Goal: Task Accomplishment & Management: Use online tool/utility

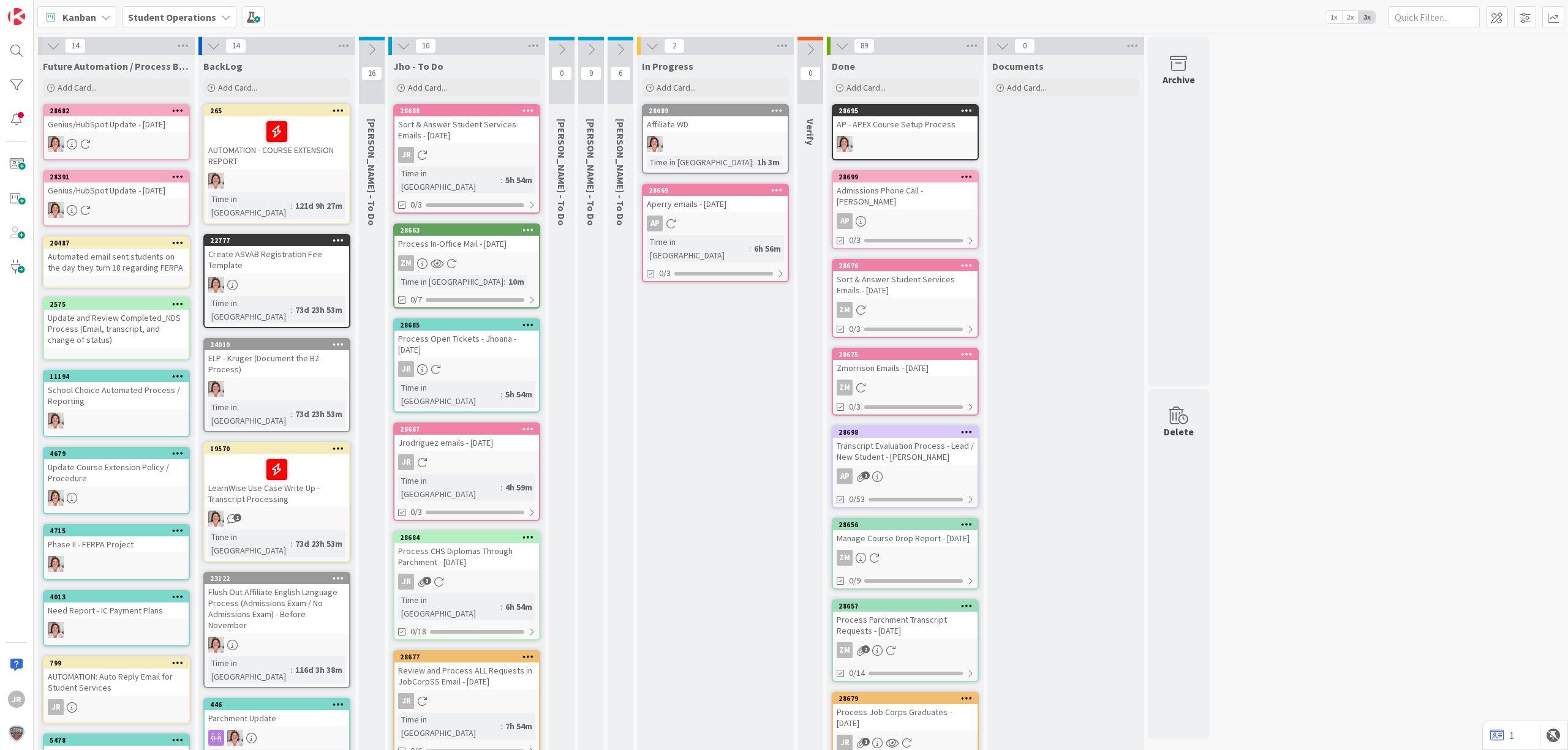
click at [669, 18] on div "Kanban Student Operations 1x 2x 3x" at bounding box center [800, 16] width 1534 height 33
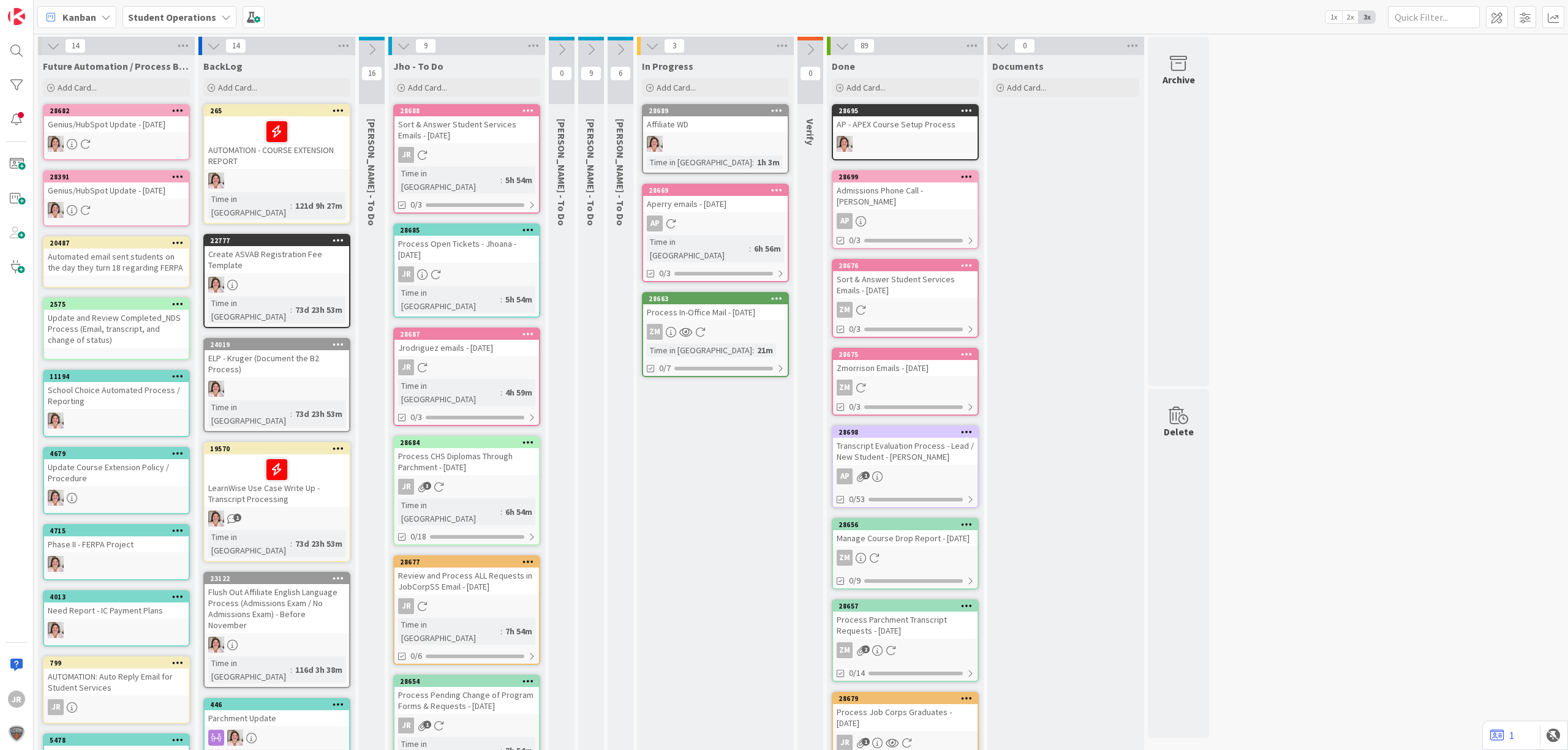
click at [696, 304] on div "Process In-Office Mail - [DATE]" at bounding box center [715, 312] width 144 height 16
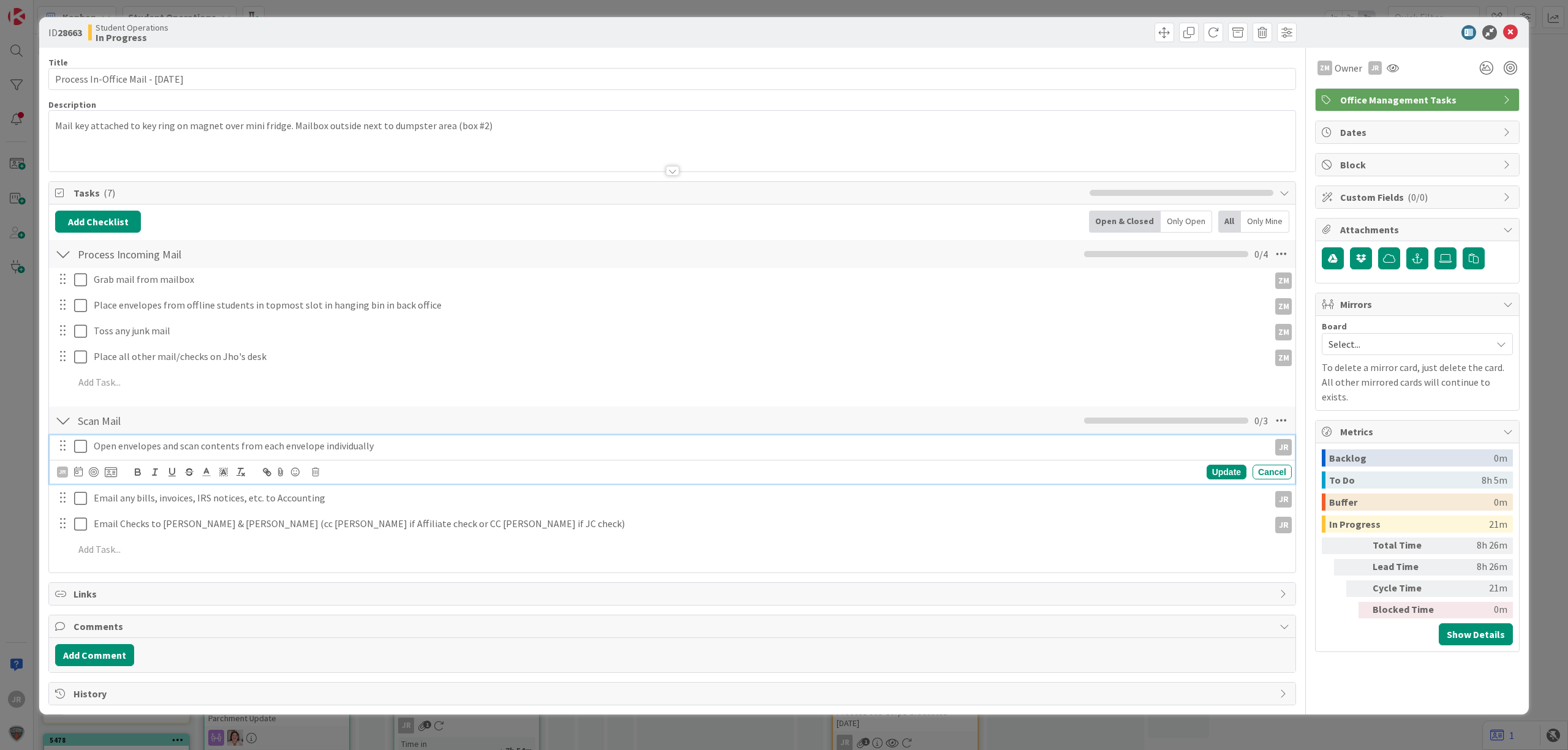
click at [87, 446] on icon at bounding box center [81, 446] width 13 height 14
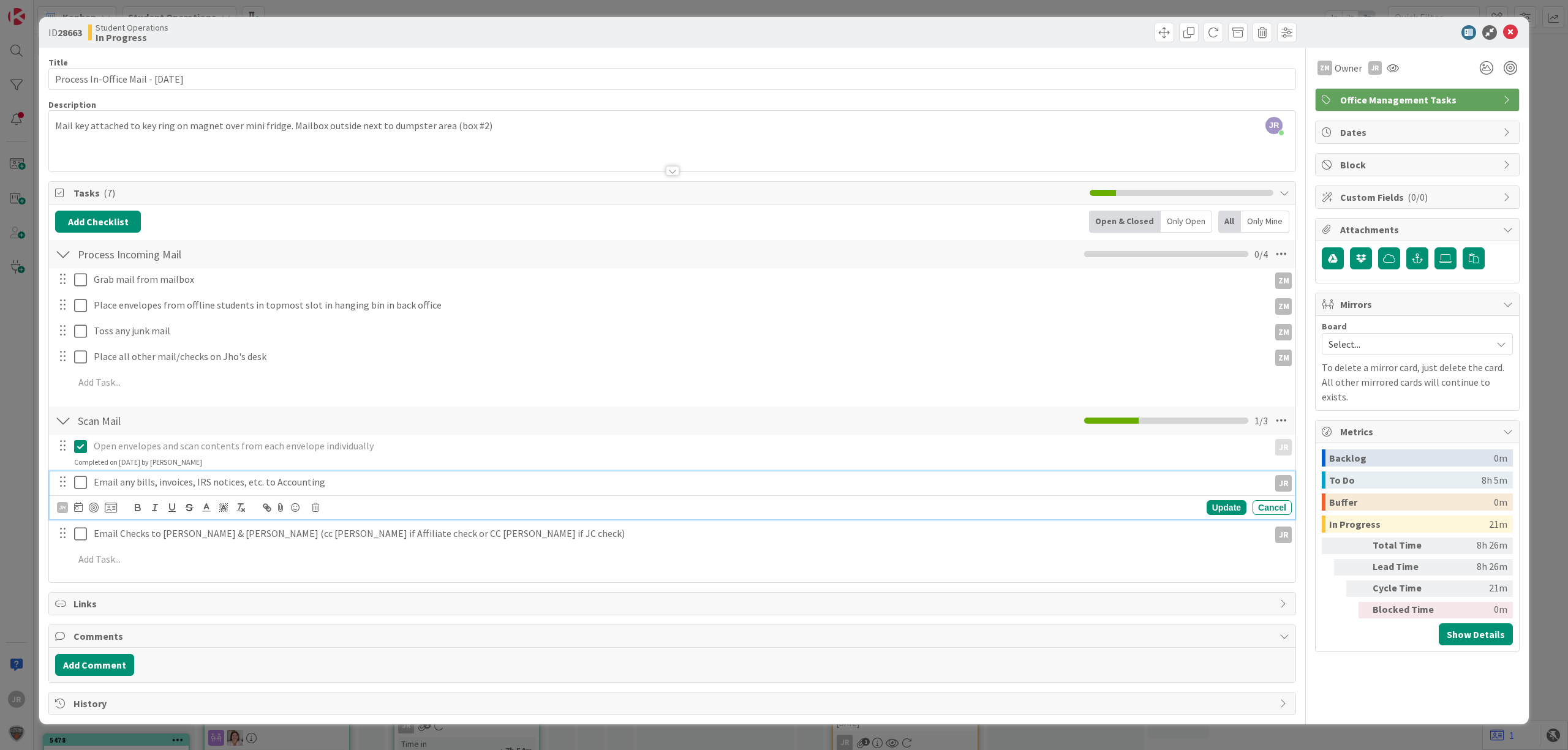
click at [84, 476] on icon at bounding box center [81, 482] width 13 height 14
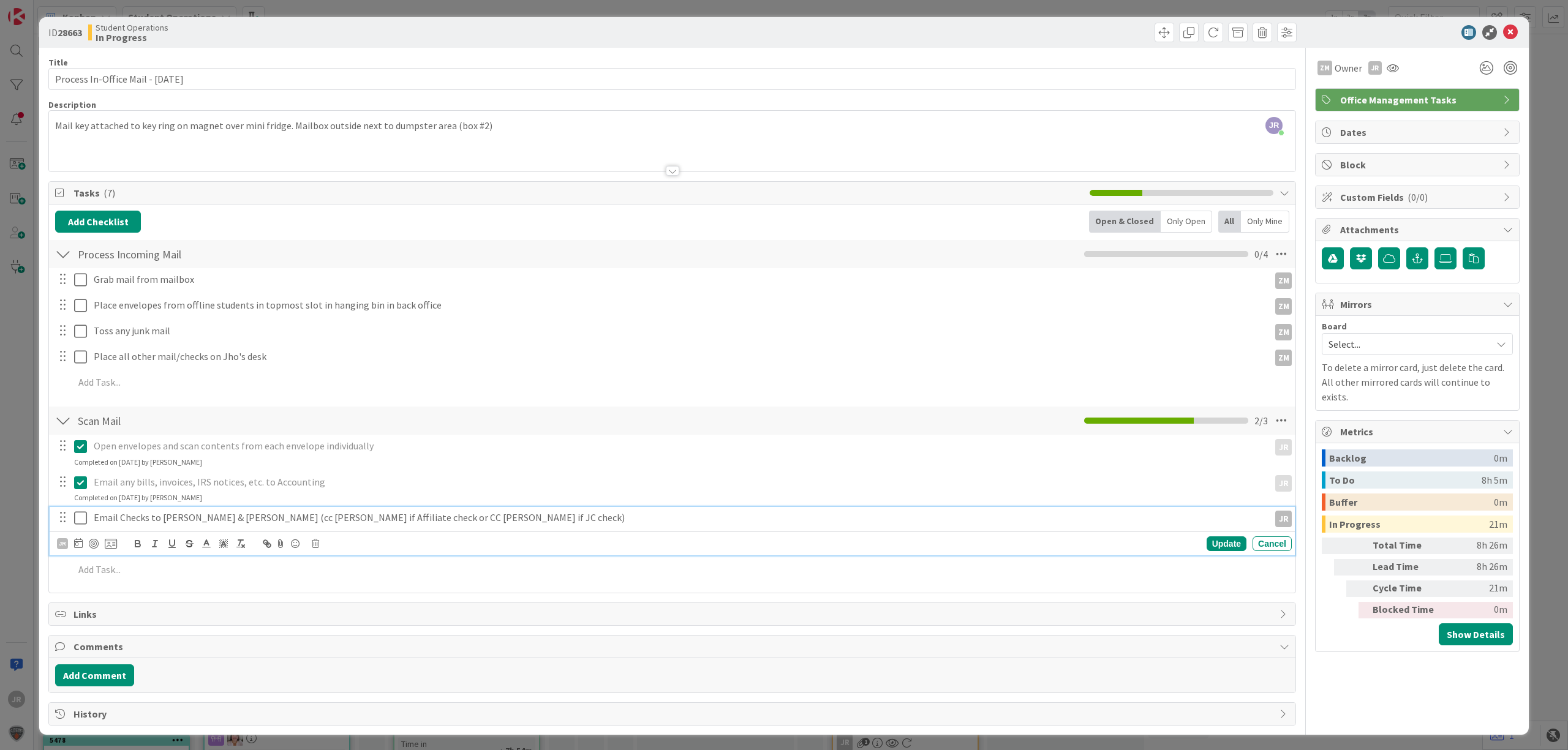
click at [84, 516] on icon at bounding box center [81, 517] width 13 height 14
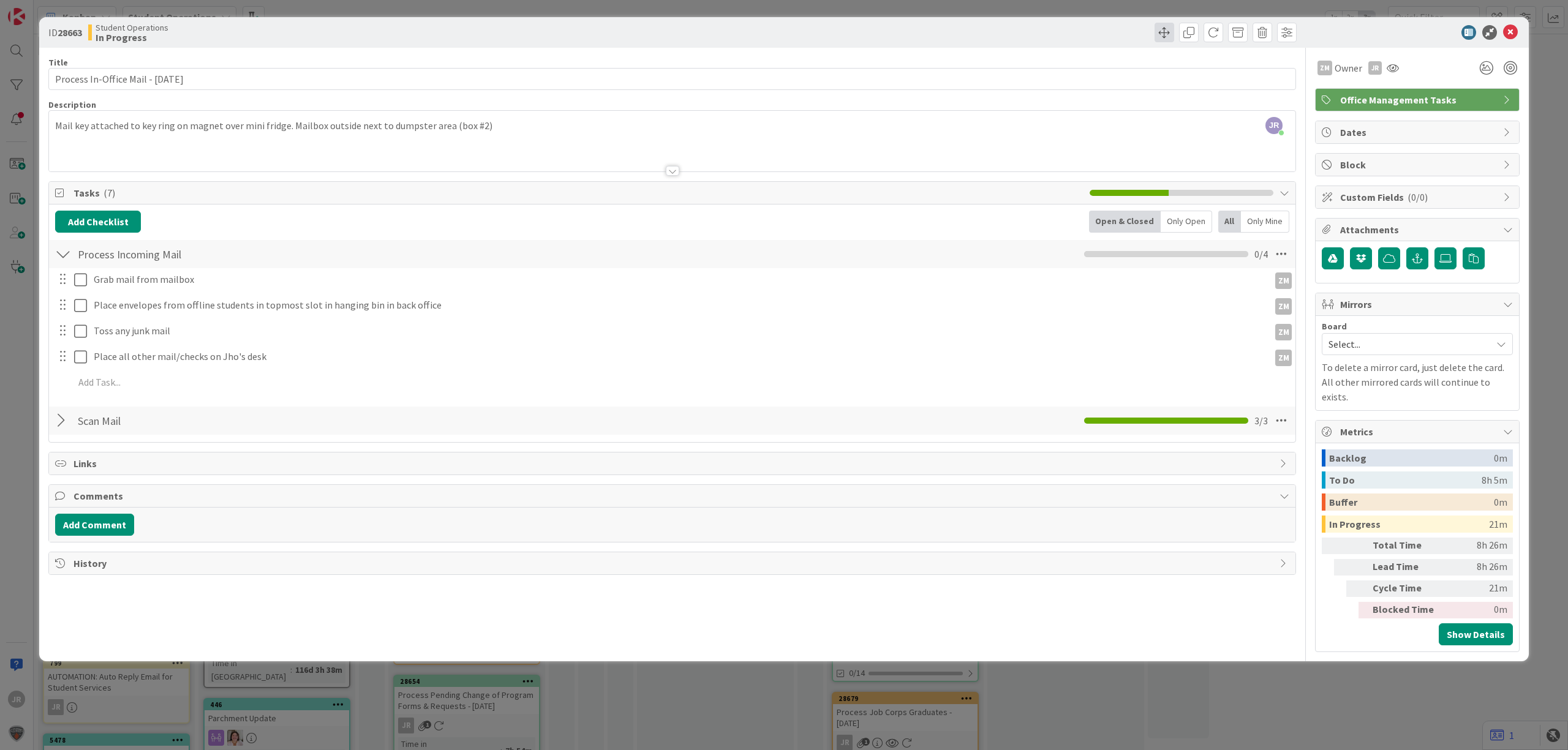
click at [1162, 33] on span at bounding box center [1164, 32] width 20 height 20
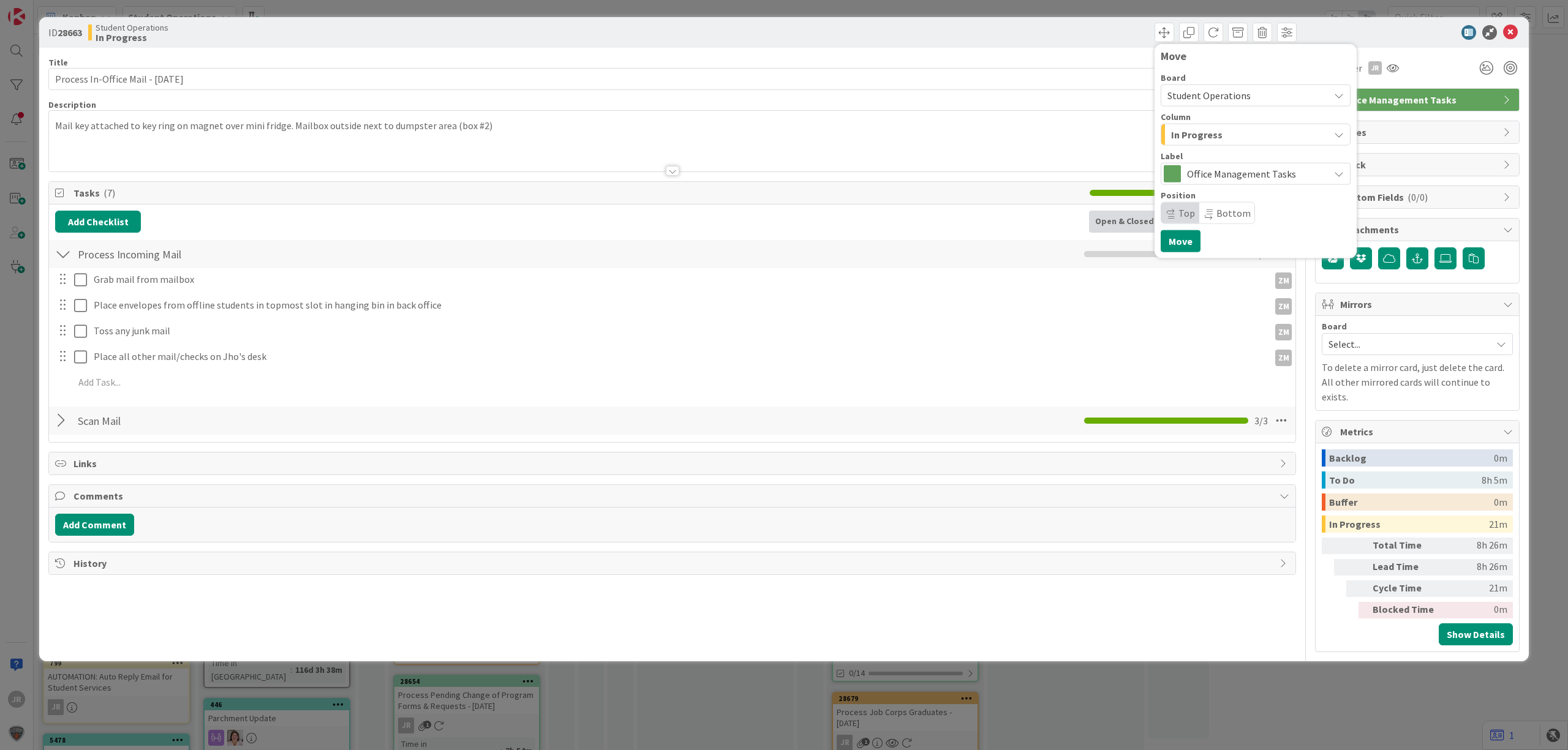
click at [1176, 137] on span "In Progress" at bounding box center [1197, 134] width 52 height 16
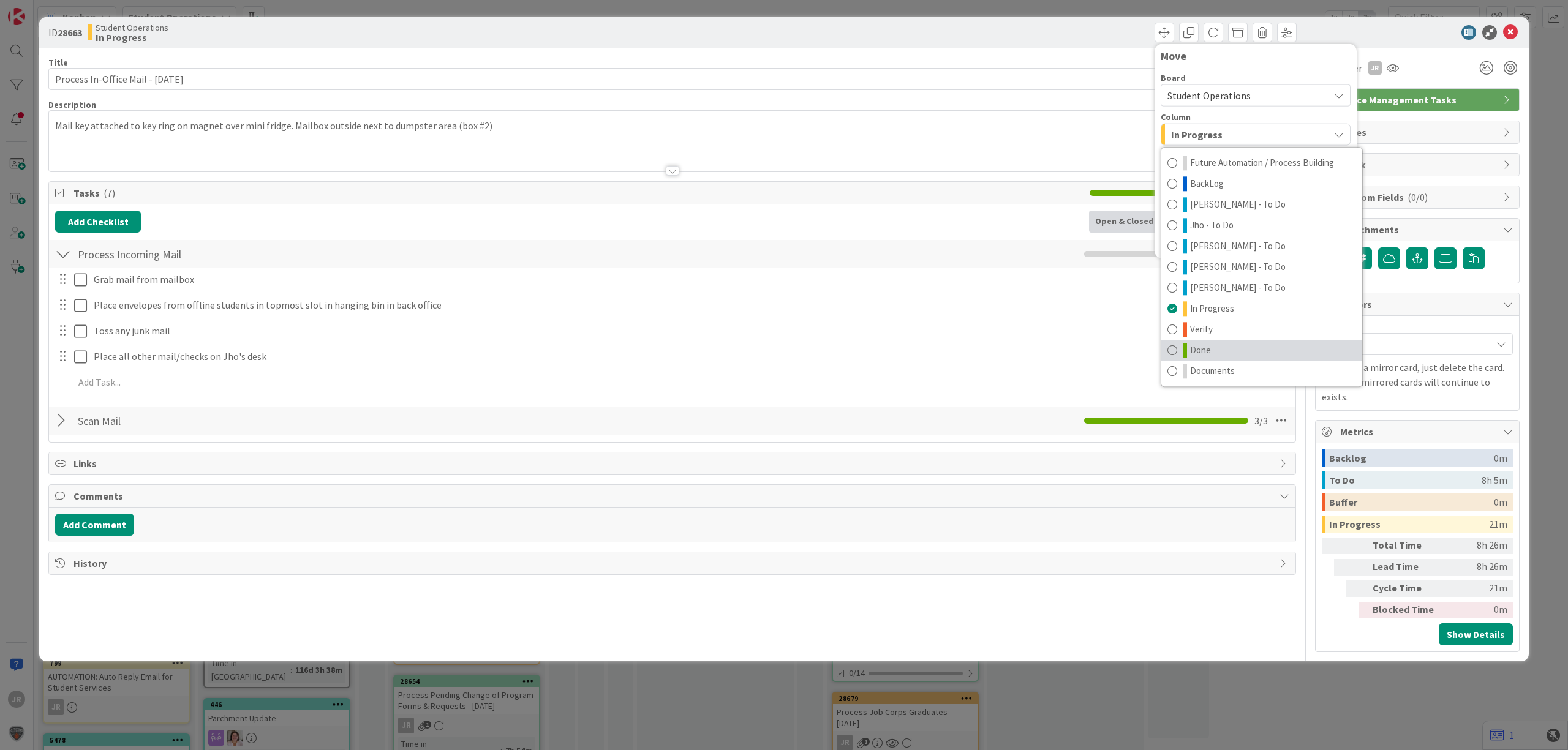
click at [1213, 356] on link "Done" at bounding box center [1261, 350] width 201 height 21
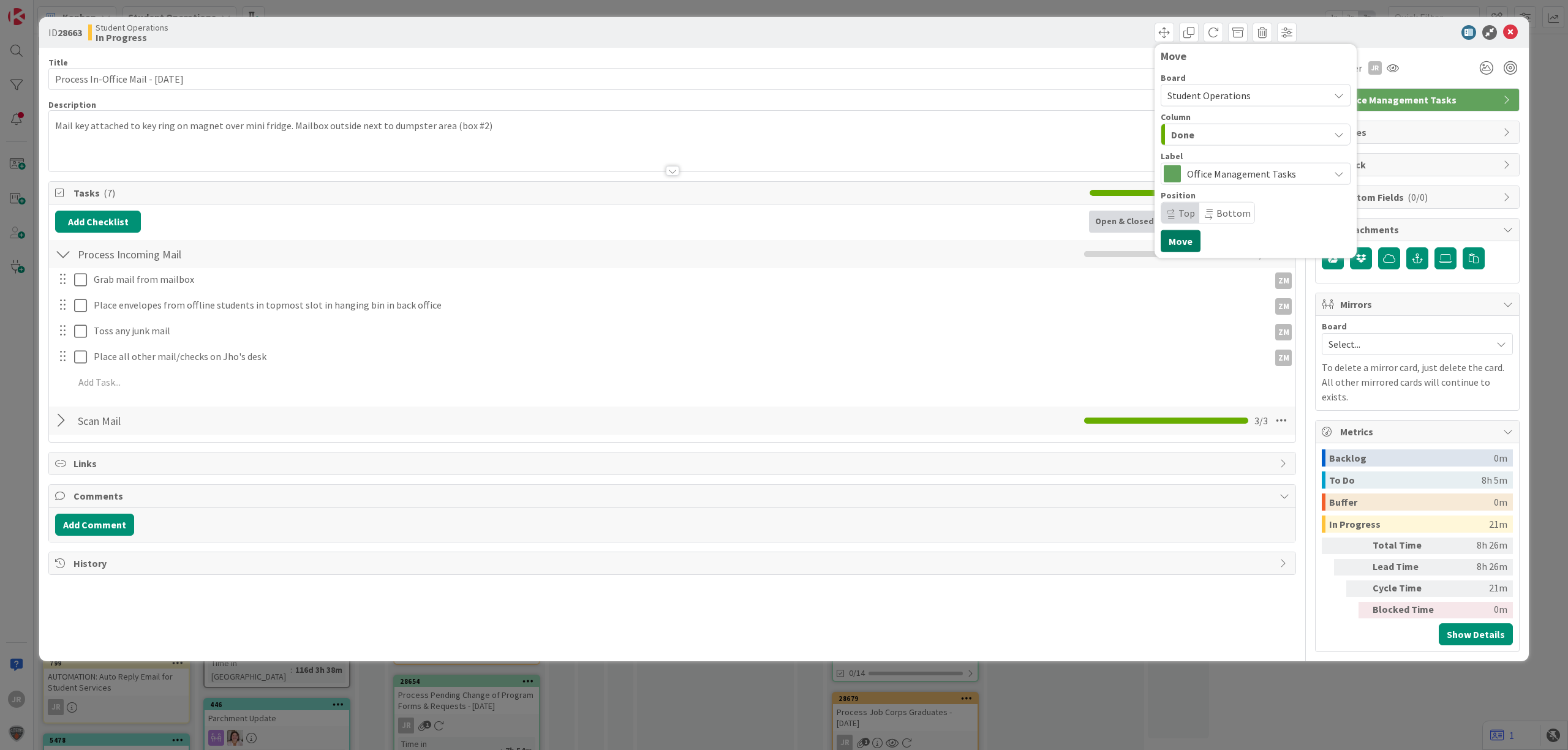
click at [1181, 250] on button "Move" at bounding box center [1180, 241] width 40 height 22
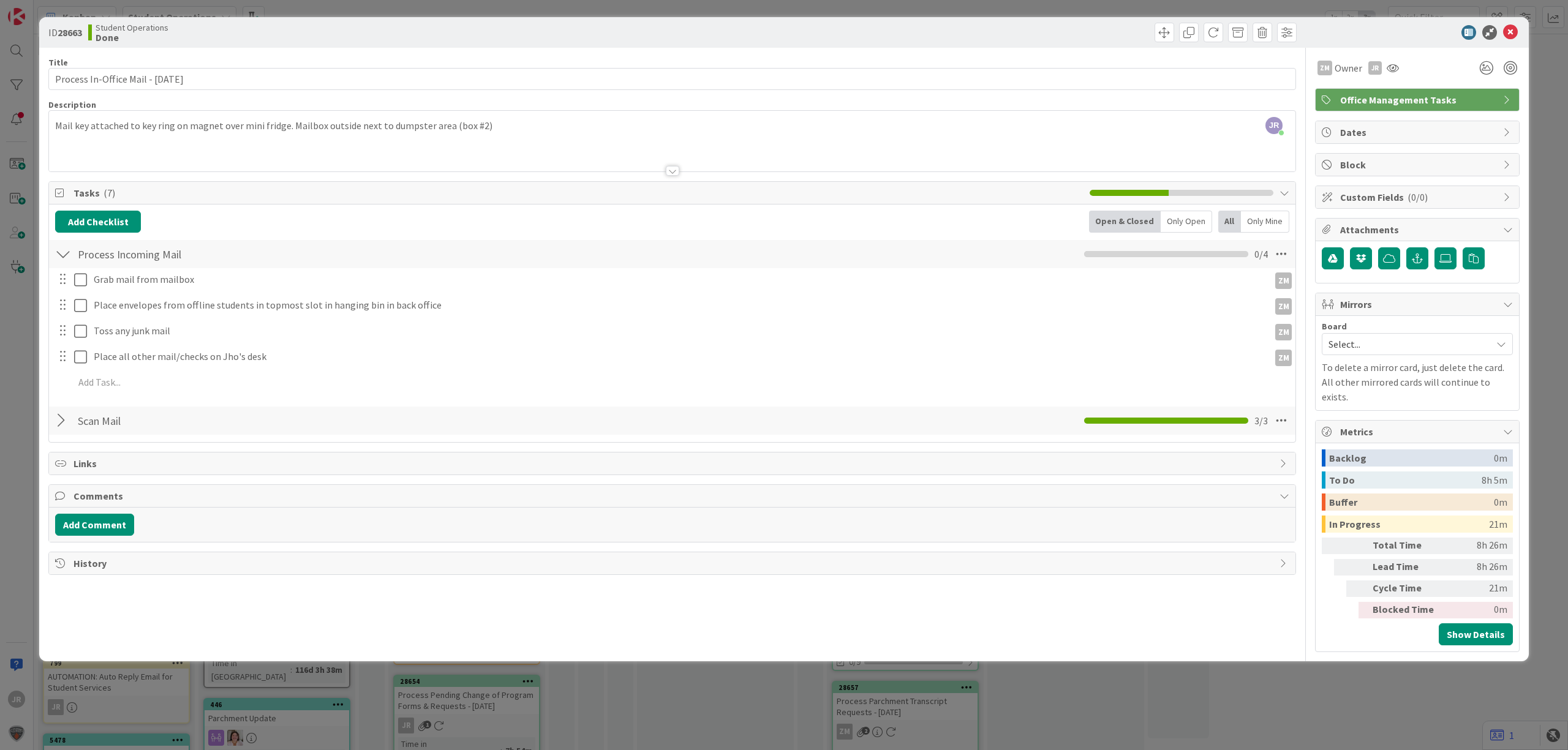
click at [1054, 13] on div "ID 28663 Student Operations Done Move Move Title 35 / 128 Process In-Office Mai…" at bounding box center [784, 375] width 1568 height 750
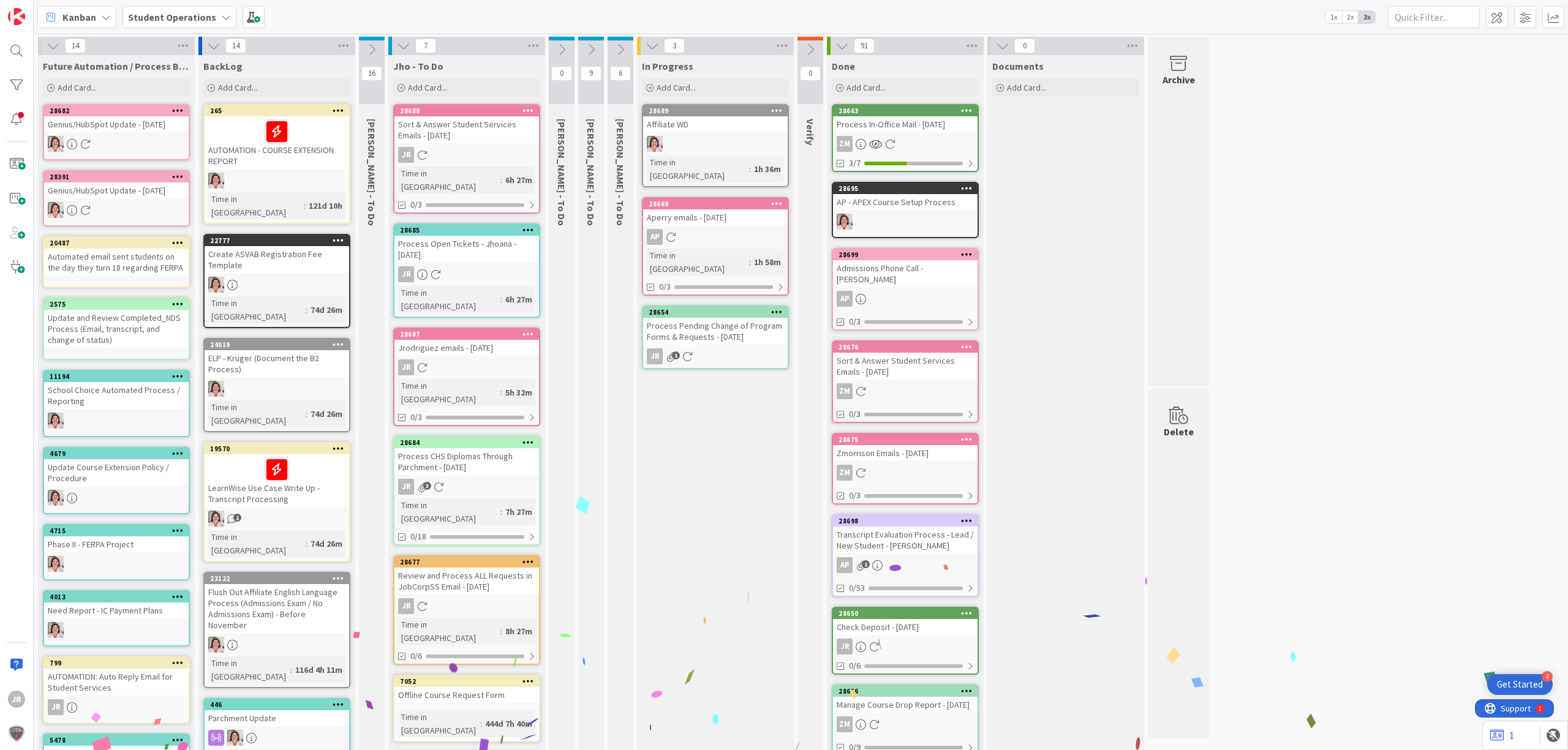
click at [713, 318] on div "Process Pending Change of Program Forms & Requests - [DATE]" at bounding box center [715, 331] width 144 height 27
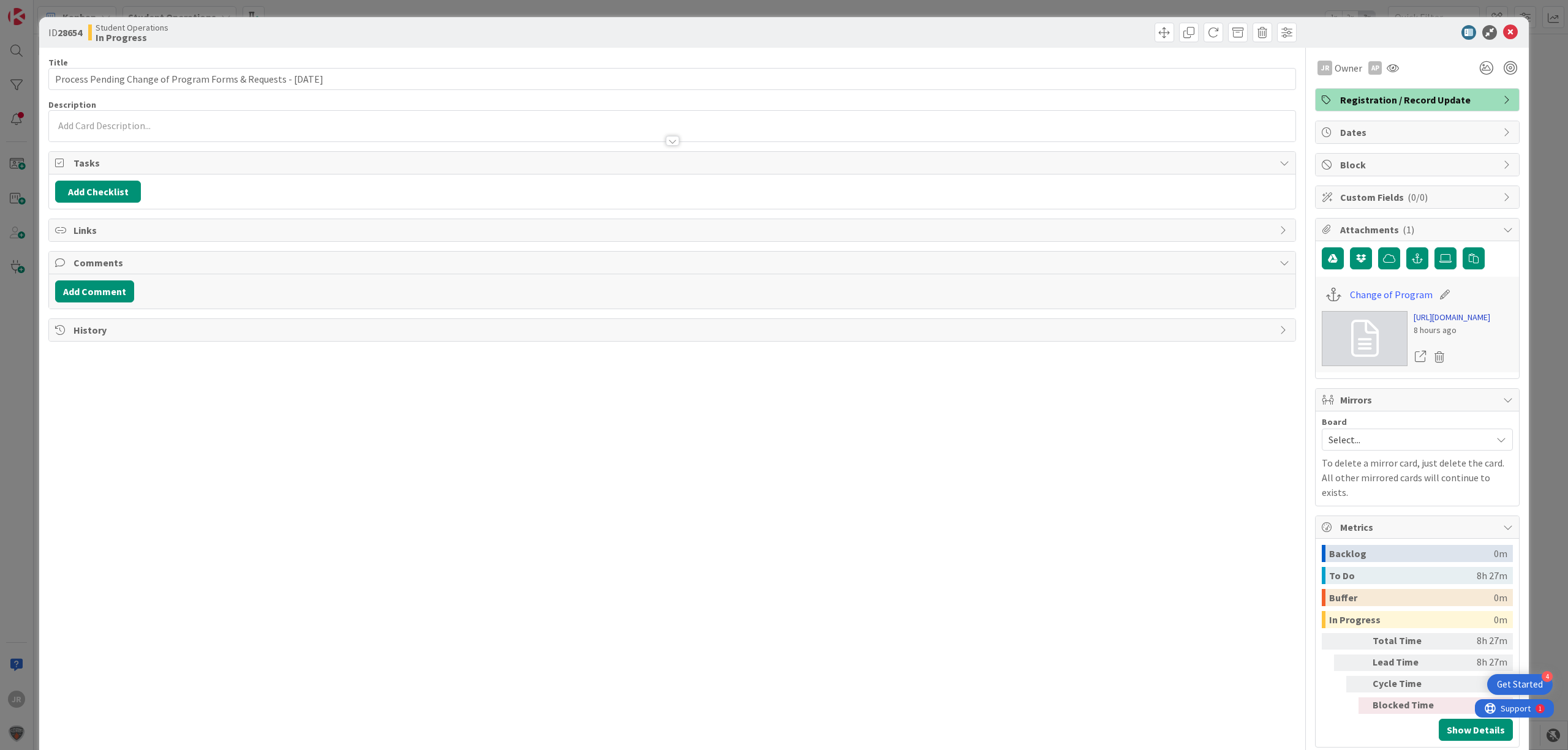
click at [1461, 324] on link "[URL][DOMAIN_NAME]" at bounding box center [1451, 318] width 76 height 13
click at [1158, 30] on span at bounding box center [1164, 32] width 20 height 20
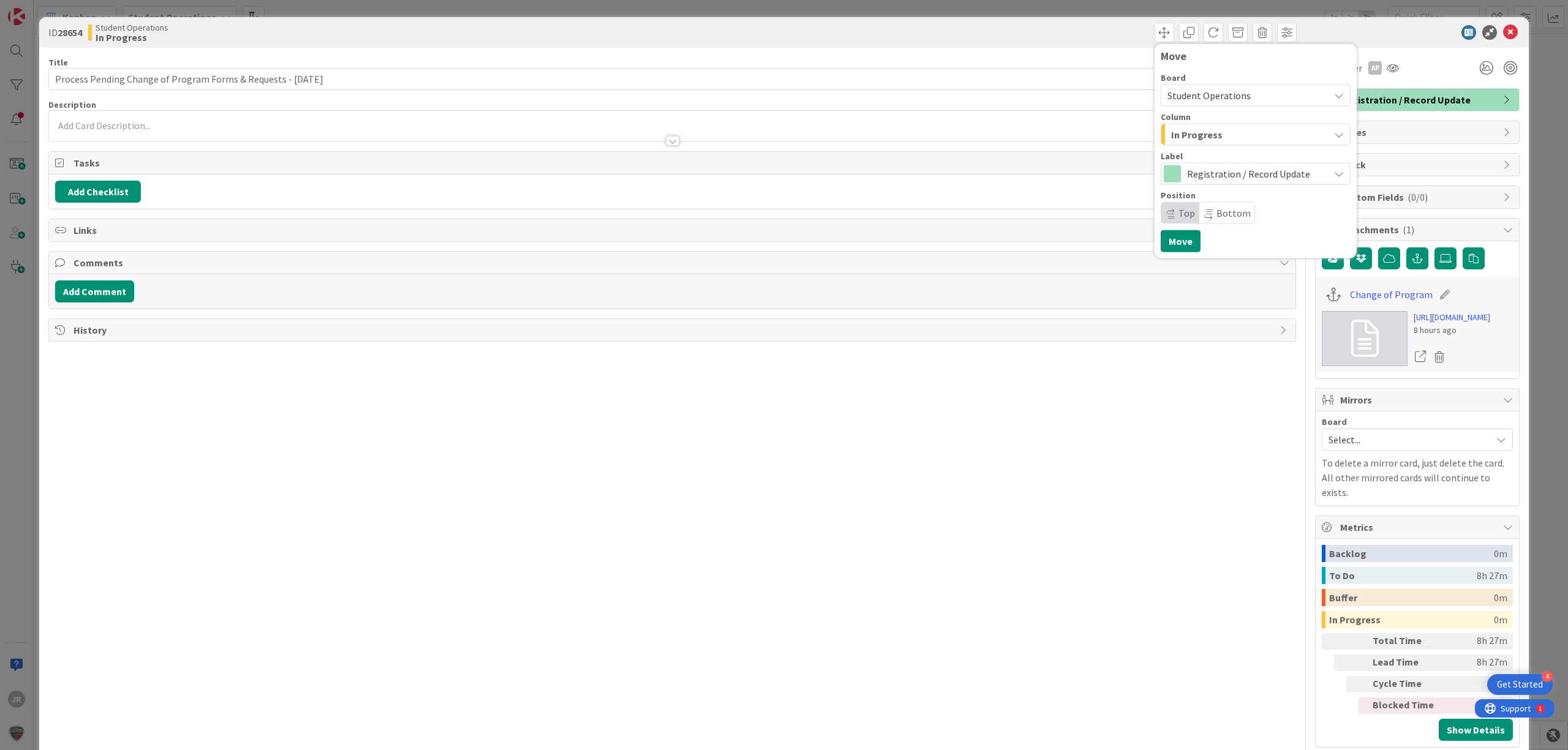
click at [1173, 130] on span "In Progress" at bounding box center [1197, 134] width 52 height 16
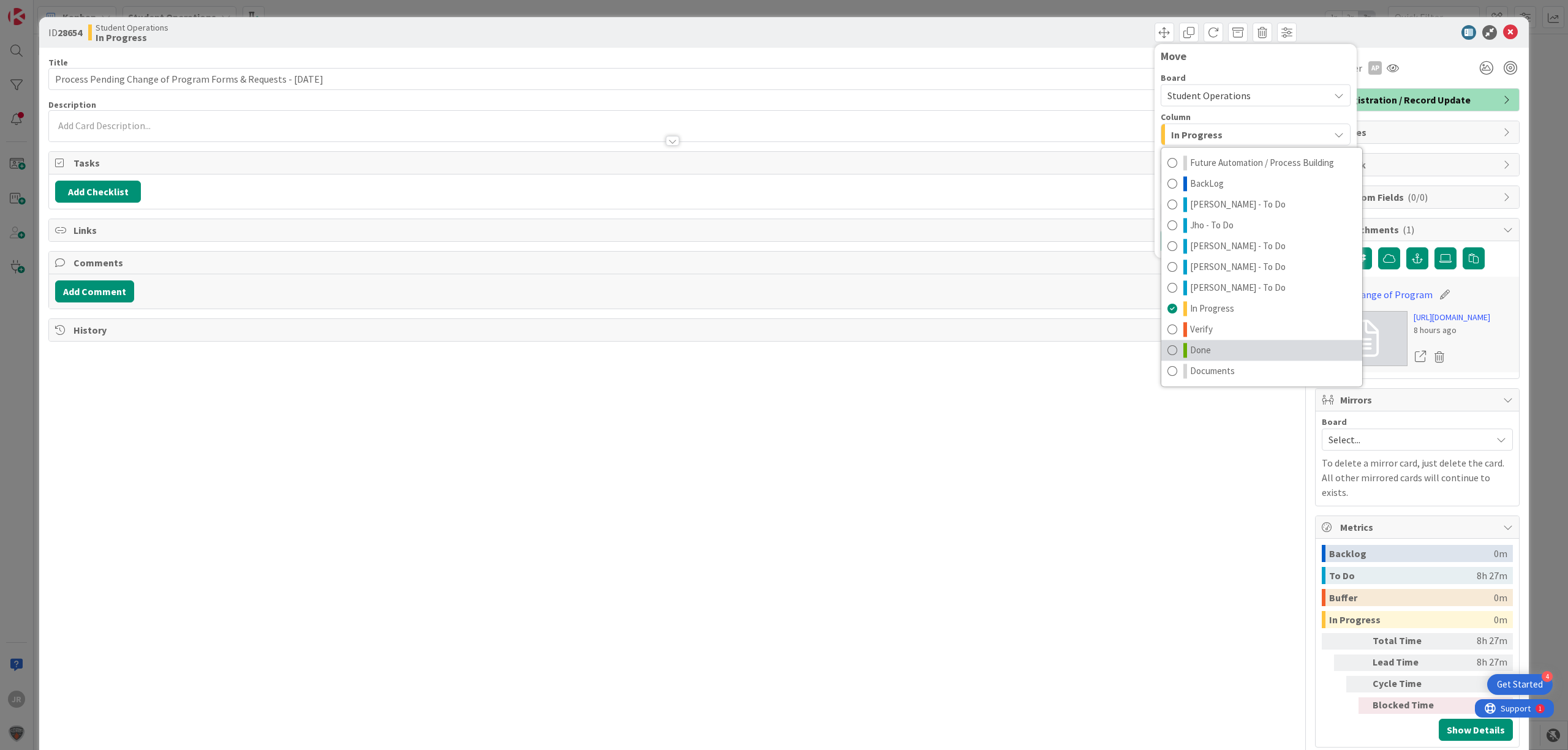
click at [1219, 347] on link "Done" at bounding box center [1261, 350] width 201 height 21
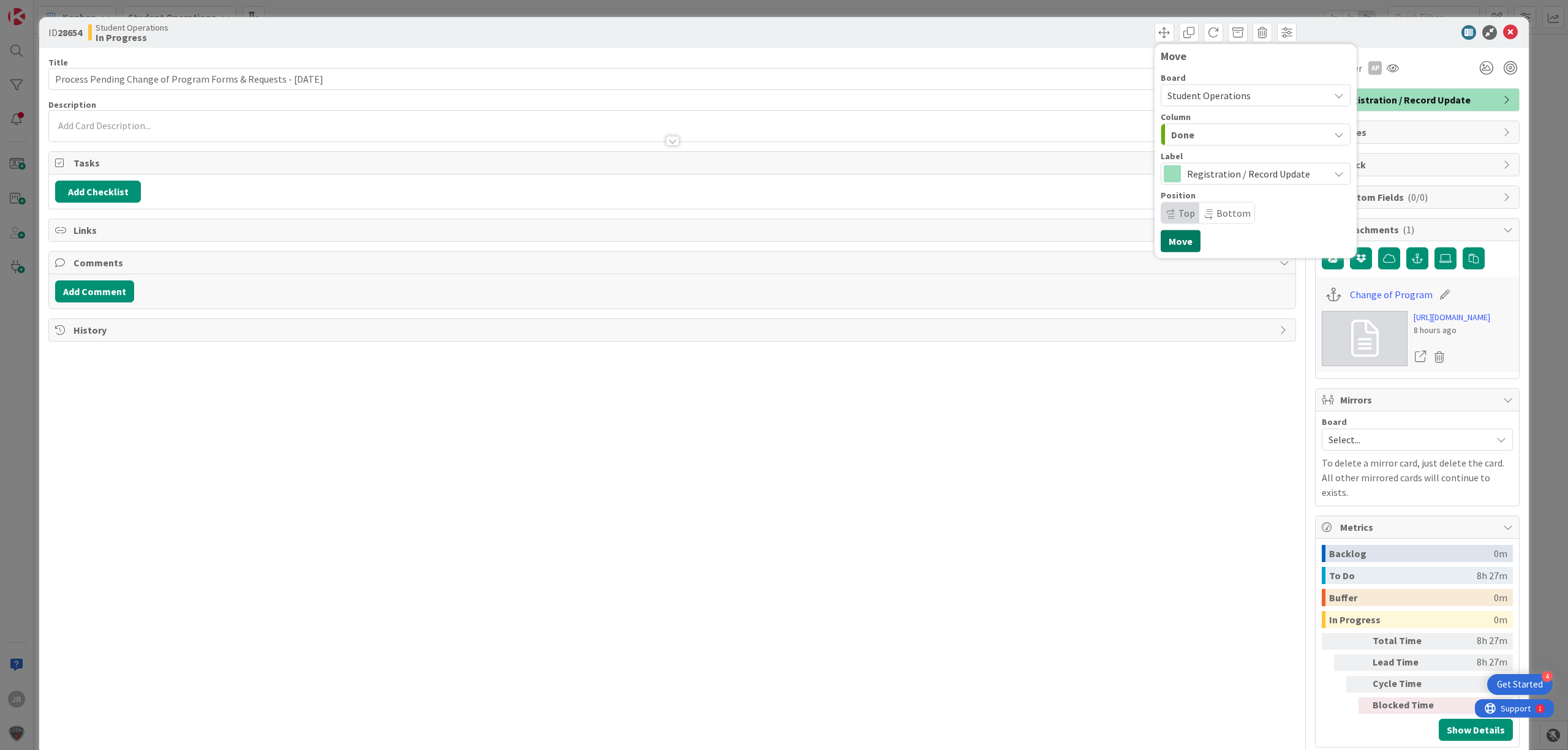
click at [1172, 251] on button "Move" at bounding box center [1180, 241] width 40 height 22
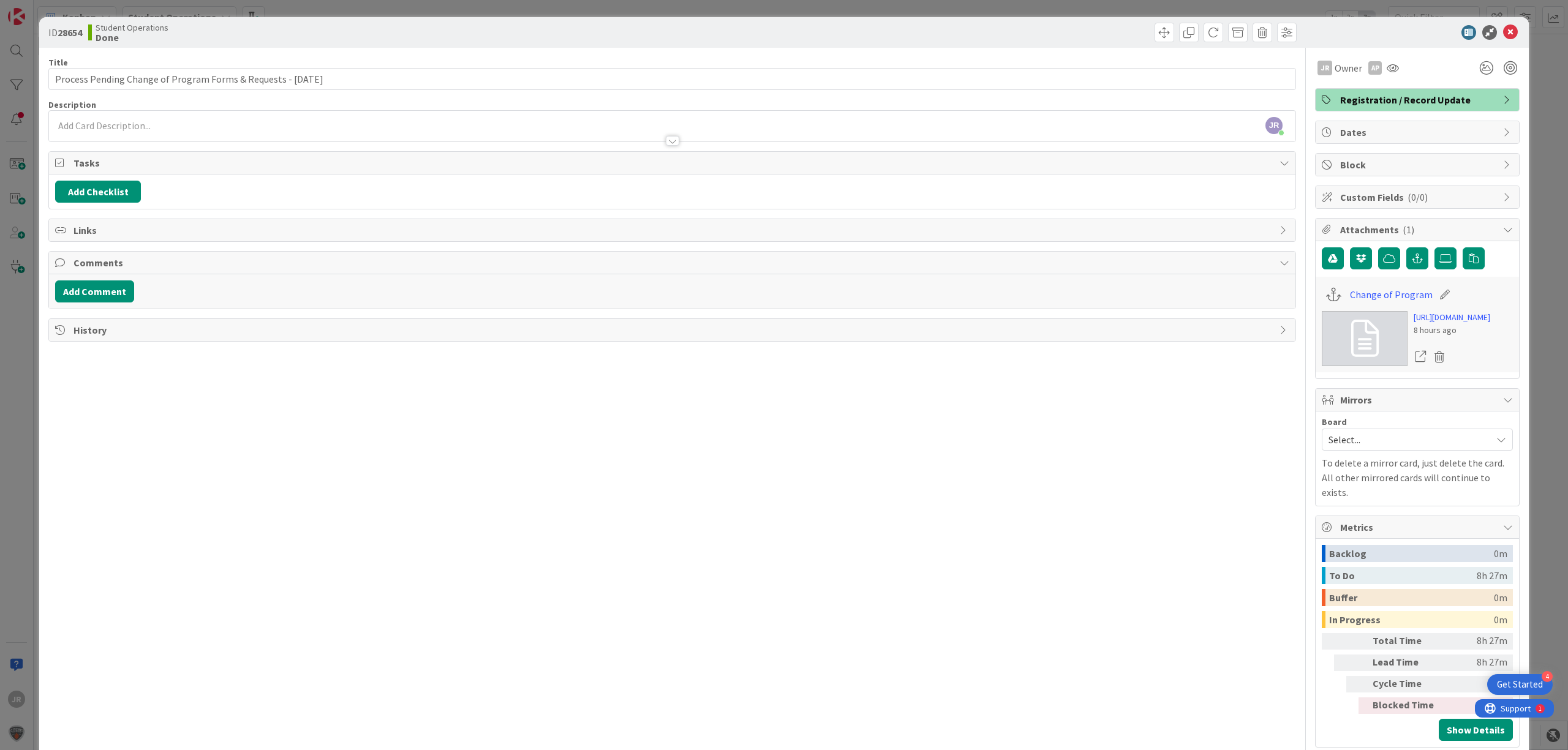
click at [1096, 8] on div "ID 28654 Student Operations Done Move Move Title 63 / 128 Process Pending Chang…" at bounding box center [784, 375] width 1568 height 750
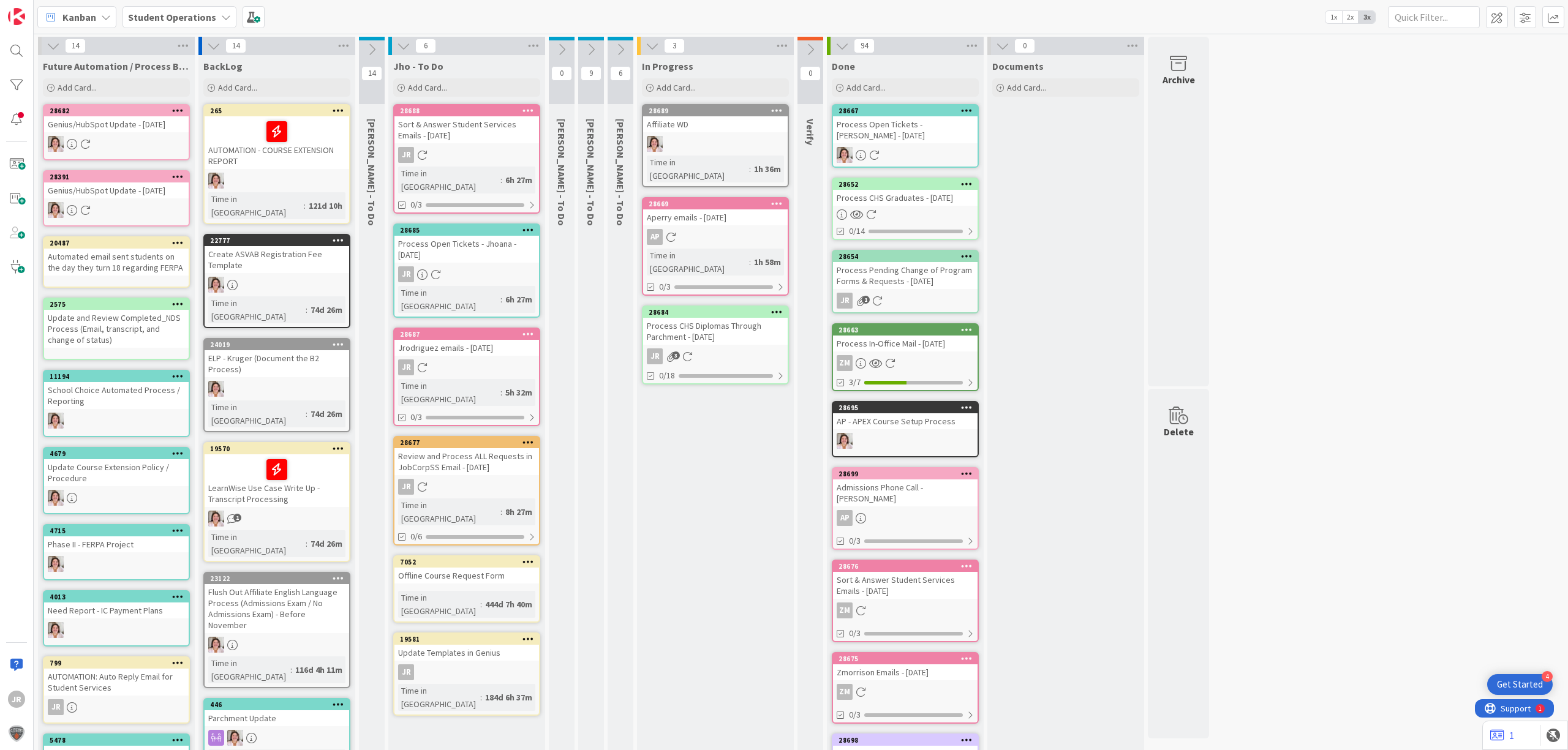
click at [1294, 140] on div "14 Future Automation / Process Building Add Card... 28682 Genius/HubSpot Update…" at bounding box center [800, 623] width 1529 height 1174
